Goal: Obtain resource: Download file/media

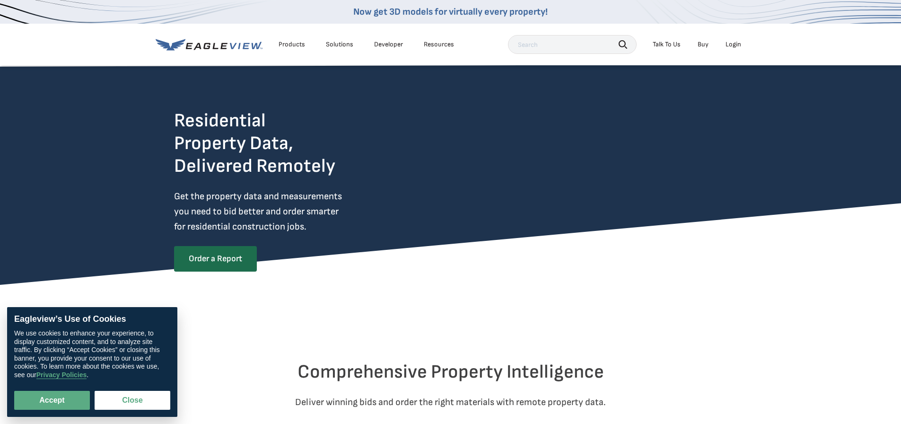
click at [218, 43] on icon at bounding box center [209, 45] width 107 height 12
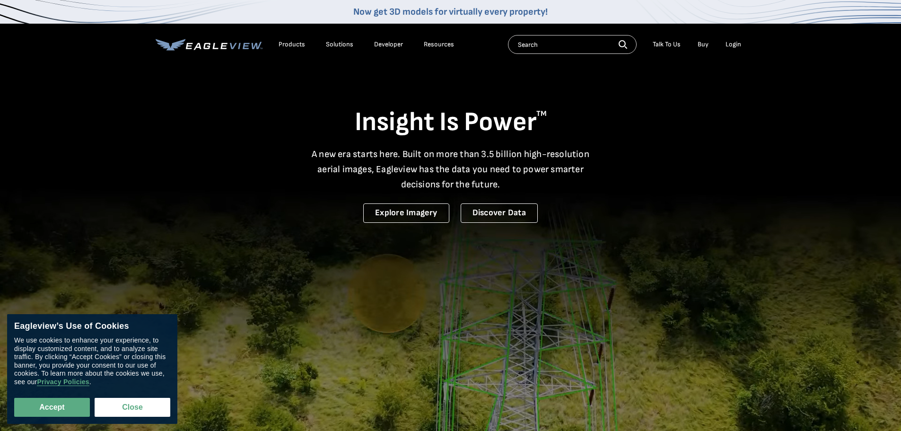
click at [729, 46] on div "Login" at bounding box center [733, 44] width 16 height 9
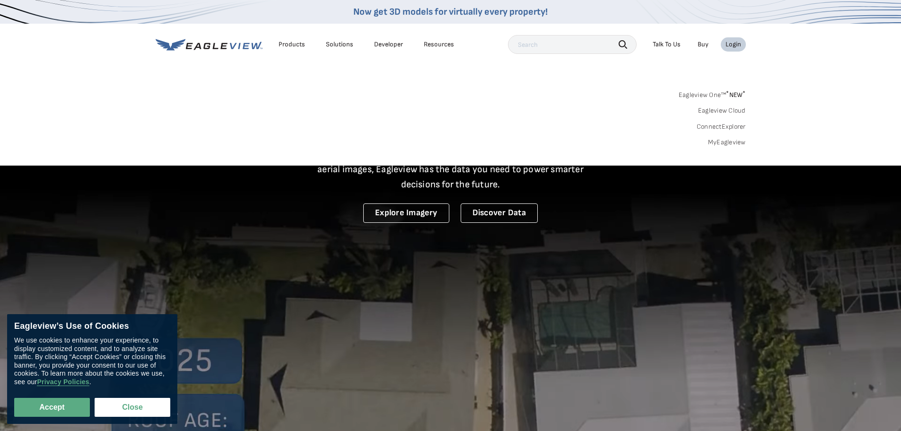
click at [737, 36] on div "Search Talk To Us Buy Login" at bounding box center [627, 44] width 238 height 19
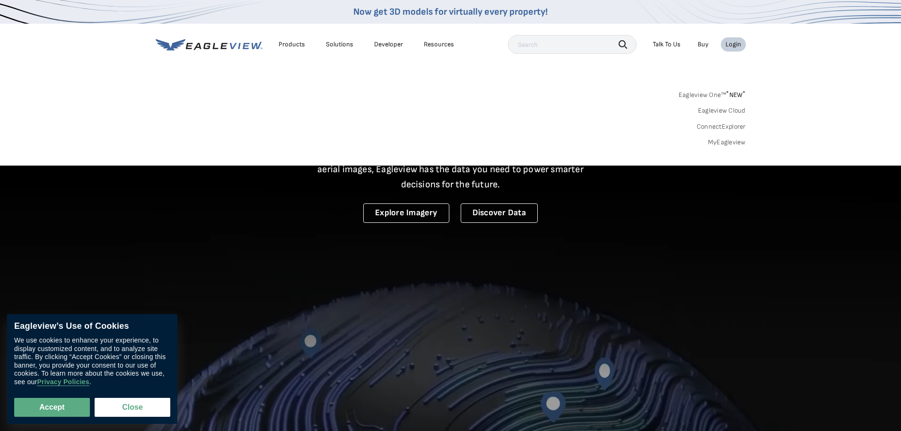
click at [737, 40] on div "Login" at bounding box center [733, 44] width 16 height 9
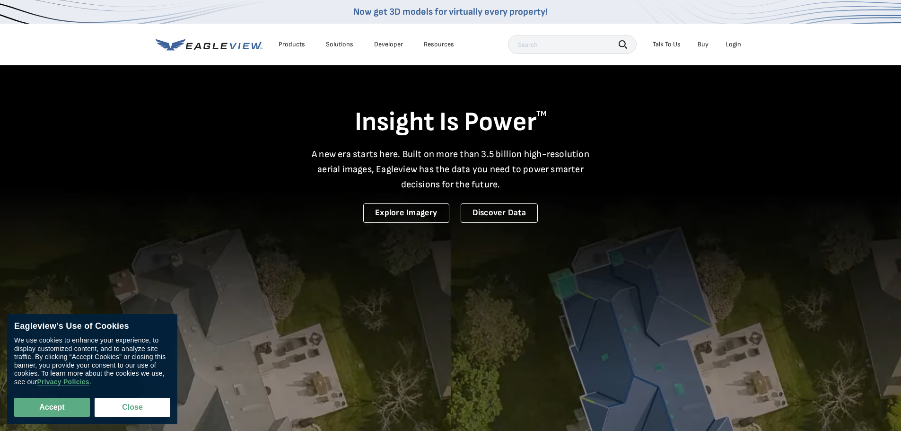
click at [726, 44] on li "Login" at bounding box center [732, 44] width 25 height 14
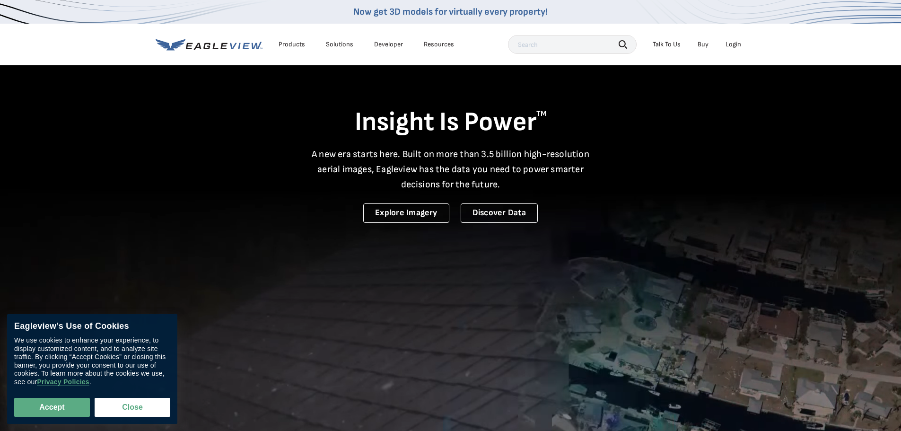
click at [726, 44] on div "Login" at bounding box center [733, 44] width 16 height 9
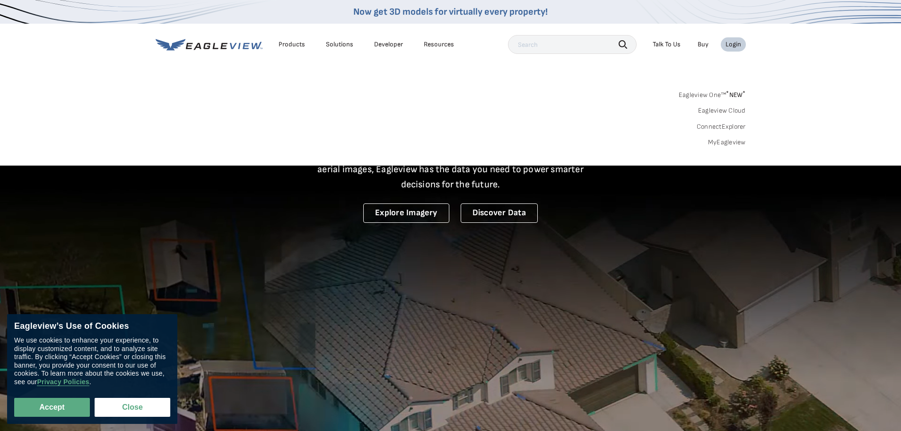
click at [717, 140] on link "MyEagleview" at bounding box center [727, 142] width 38 height 9
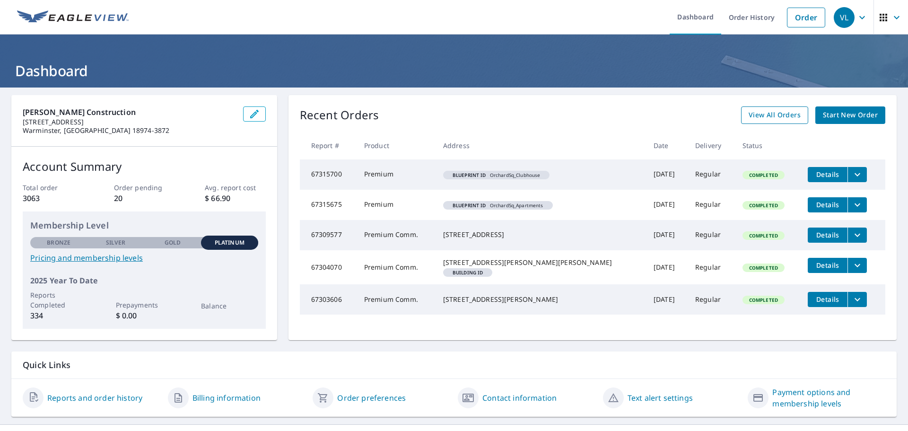
click at [772, 112] on span "View All Orders" at bounding box center [774, 115] width 52 height 12
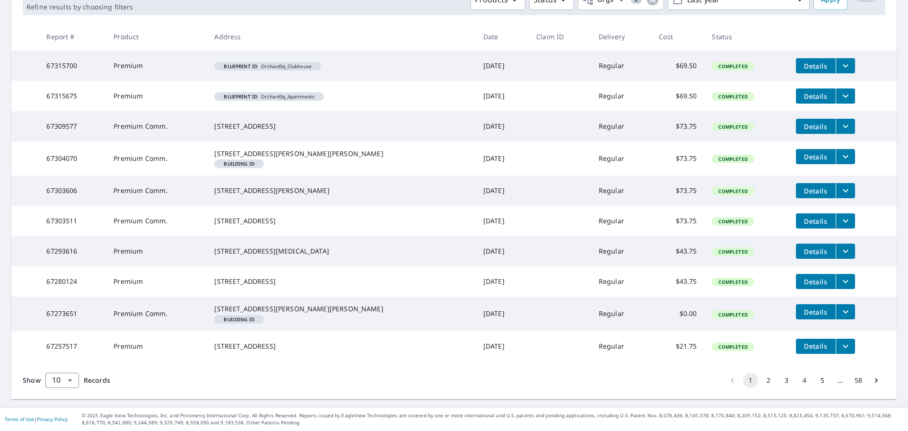
scroll to position [200, 0]
click at [875, 380] on icon "Go to next page" at bounding box center [876, 380] width 3 height 5
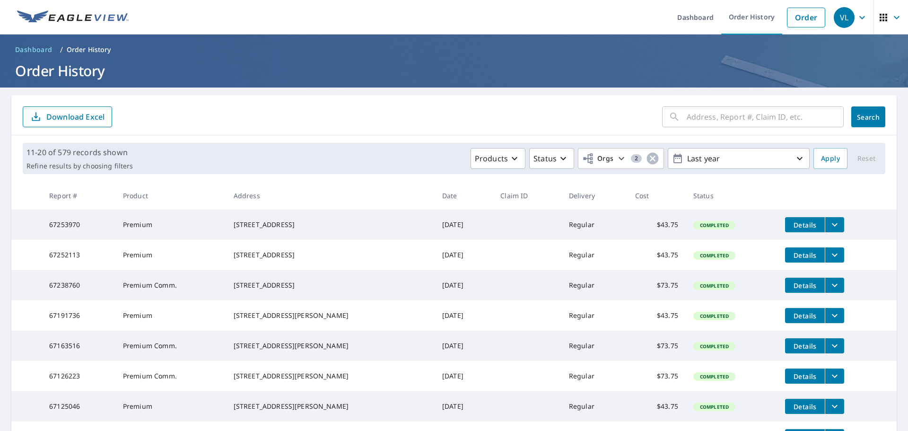
click at [738, 118] on input "text" at bounding box center [764, 117] width 157 height 26
click at [709, 111] on input "text" at bounding box center [764, 117] width 157 height 26
paste input "300 Shunpike Road, Chatham NJ 07928"
type input "300 Shunpike Road, Chatham NJ 07928"
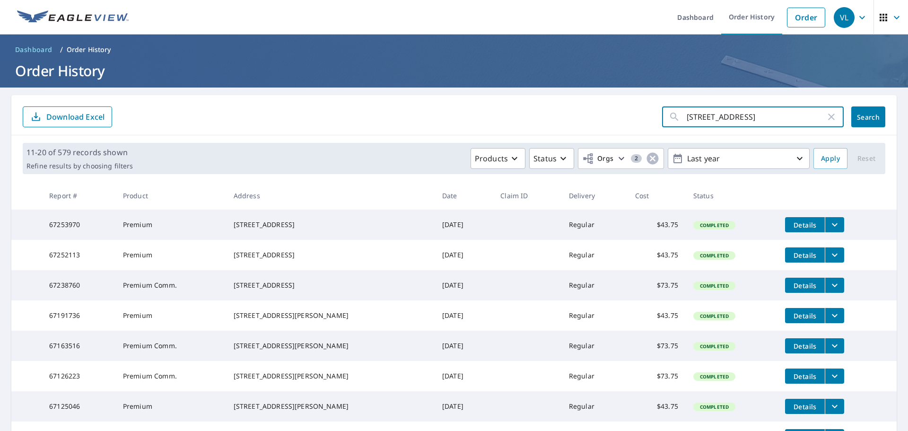
scroll to position [0, 0]
click at [858, 121] on span "Search" at bounding box center [867, 117] width 19 height 9
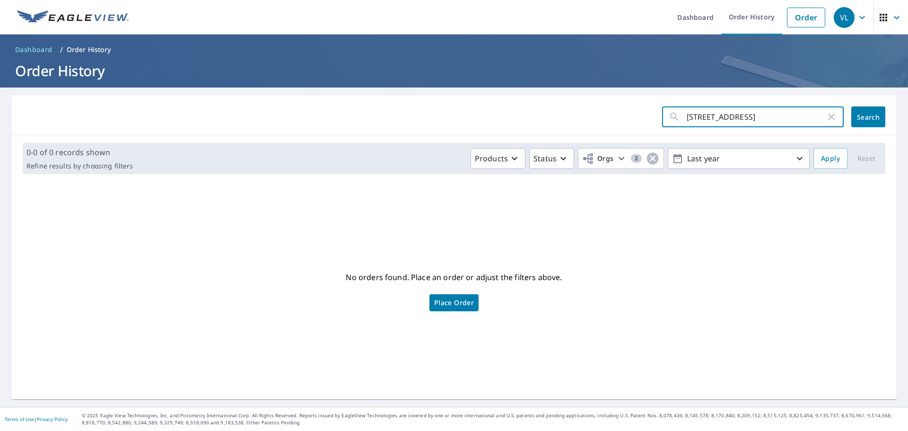
drag, startPoint x: 754, startPoint y: 116, endPoint x: 639, endPoint y: 123, distance: 115.1
click at [639, 123] on form "300 Shunpike Road, Chatham NJ 07928 ​ Search" at bounding box center [454, 116] width 862 height 21
type input "Chatham NJ 07928"
click button "Search" at bounding box center [868, 116] width 34 height 21
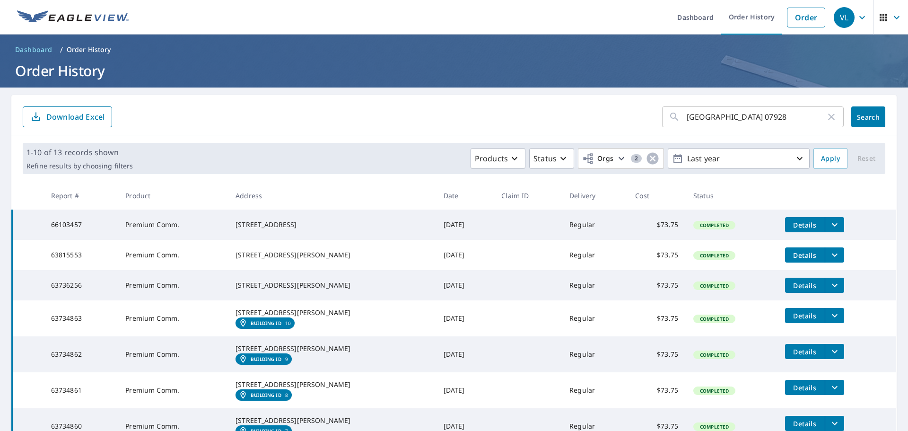
click at [824, 218] on button "filesDropdownBtn-66103457" at bounding box center [833, 224] width 19 height 15
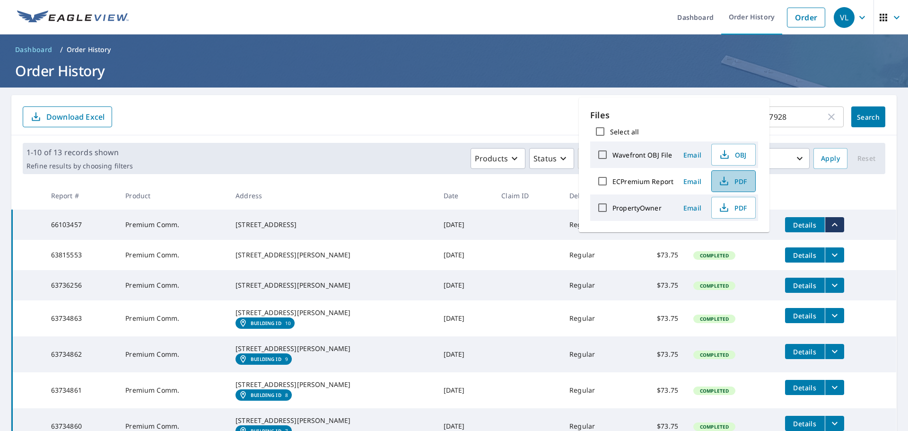
click at [745, 181] on span "PDF" at bounding box center [732, 180] width 30 height 11
click at [798, 101] on div "Chatham NJ 07928 ​ Search Download Excel" at bounding box center [453, 115] width 885 height 40
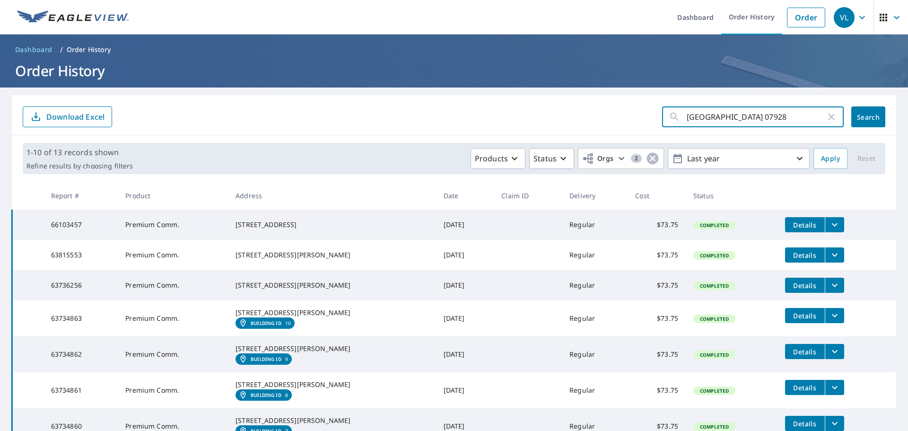
drag, startPoint x: 752, startPoint y: 114, endPoint x: 622, endPoint y: 123, distance: 130.8
click at [622, 123] on form "Chatham NJ 07928 ​ Search Download Excel" at bounding box center [454, 116] width 862 height 21
type input "P"
type input "phoenixville"
click button "Search" at bounding box center [868, 116] width 34 height 21
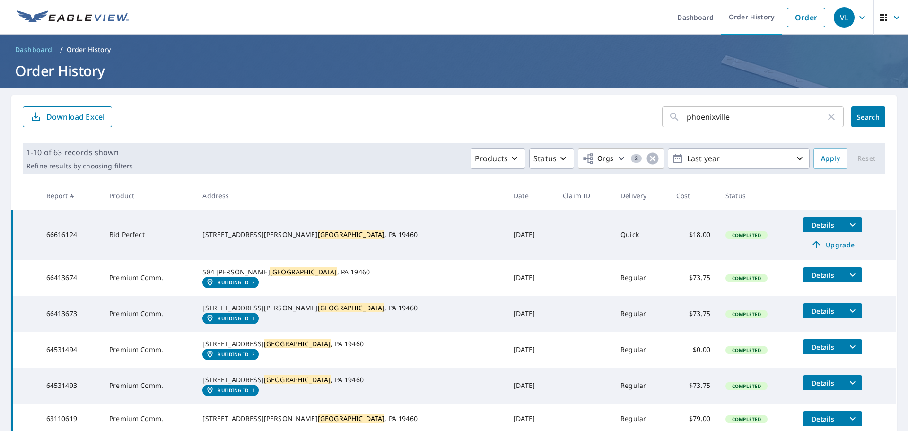
scroll to position [95, 0]
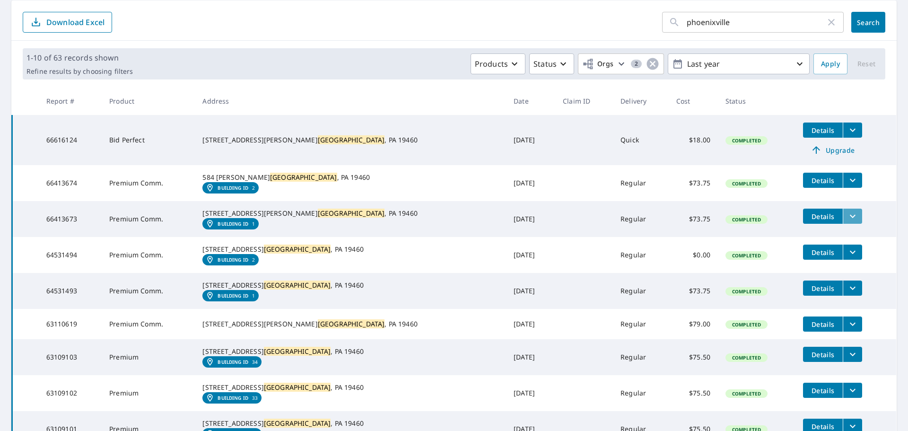
click at [849, 218] on icon "filesDropdownBtn-66413673" at bounding box center [852, 216] width 6 height 3
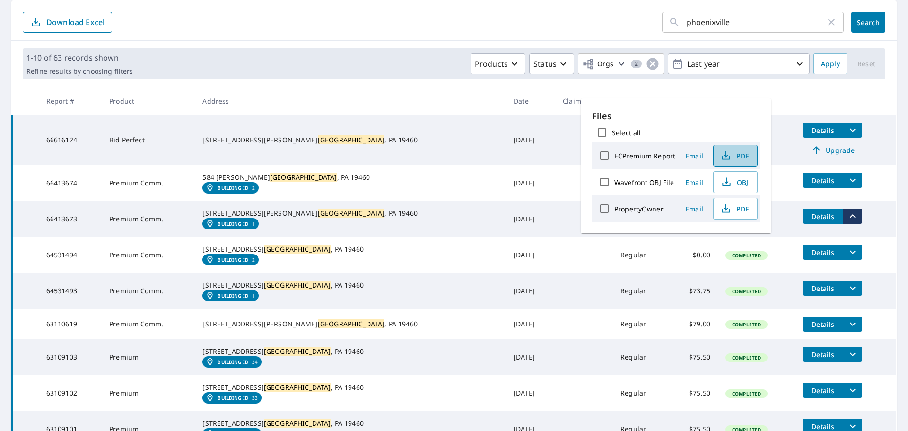
click at [743, 155] on span "PDF" at bounding box center [734, 155] width 30 height 11
click at [849, 181] on icon "filesDropdownBtn-66413674" at bounding box center [852, 180] width 6 height 3
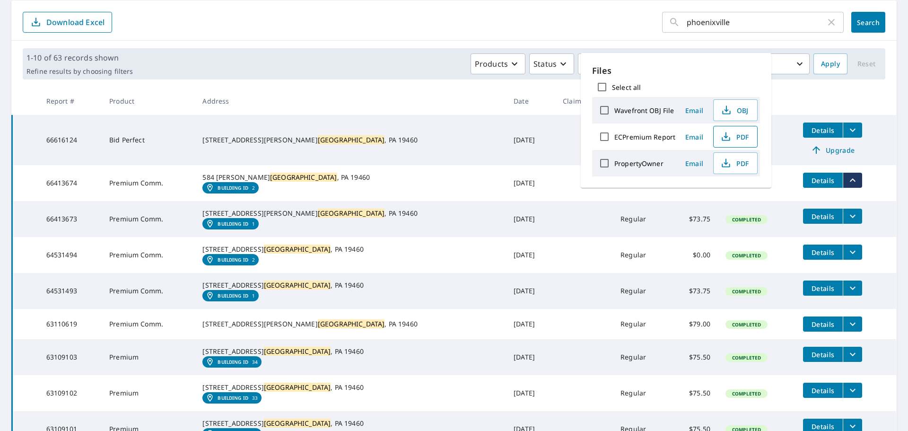
click at [745, 137] on span "PDF" at bounding box center [734, 136] width 30 height 11
click at [862, 237] on tr "66413673 Premium Comm. 564 Nutt Rd Phoenixville , PA 19460 Building ID 1 Jul 15…" at bounding box center [454, 219] width 884 height 36
